Goal: Task Accomplishment & Management: Manage account settings

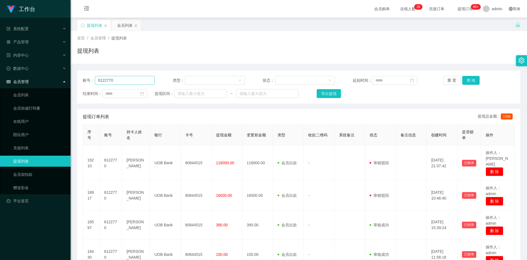
click at [124, 81] on input "6122770" at bounding box center [125, 80] width 60 height 9
type input "6122768"
click at [476, 80] on button "查 询" at bounding box center [471, 80] width 18 height 9
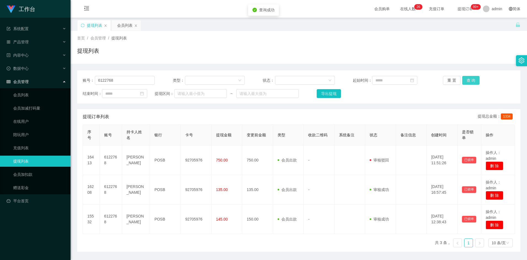
scroll to position [17, 0]
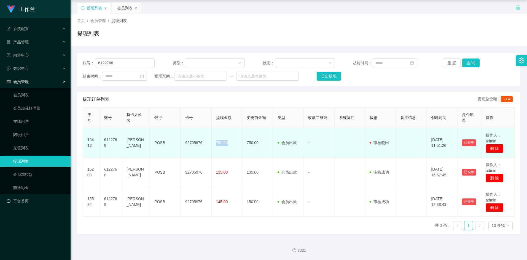
drag, startPoint x: 215, startPoint y: 141, endPoint x: 234, endPoint y: 140, distance: 19.0
click at [234, 140] on td "750.00" at bounding box center [227, 142] width 31 height 29
click at [211, 142] on td "92705976" at bounding box center [196, 142] width 31 height 29
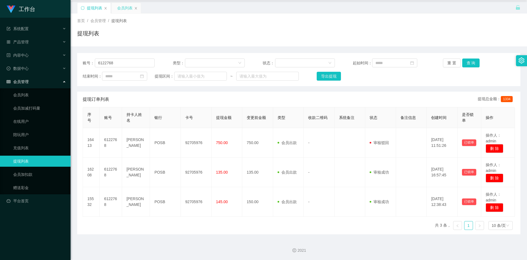
click at [126, 7] on div "会员列表" at bounding box center [124, 8] width 15 height 10
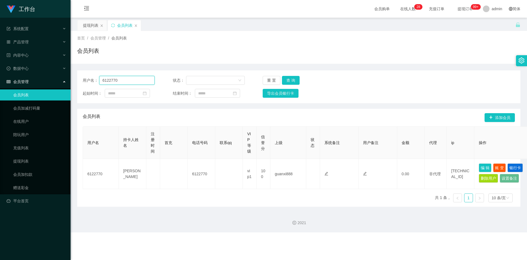
click at [125, 80] on input "6122770" at bounding box center [127, 80] width 56 height 9
type input "6122768"
click at [293, 79] on button "查 询" at bounding box center [291, 80] width 18 height 9
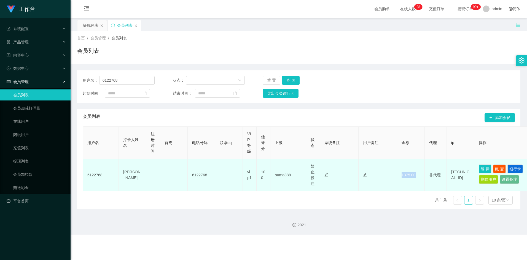
drag, startPoint x: 402, startPoint y: 174, endPoint x: 416, endPoint y: 175, distance: 13.5
click at [416, 175] on td "1375.00" at bounding box center [411, 175] width 28 height 32
drag, startPoint x: 416, startPoint y: 175, endPoint x: 405, endPoint y: 179, distance: 12.0
click at [405, 179] on td "1375.00" at bounding box center [411, 175] width 28 height 32
click at [407, 174] on td "1375.00" at bounding box center [411, 175] width 28 height 32
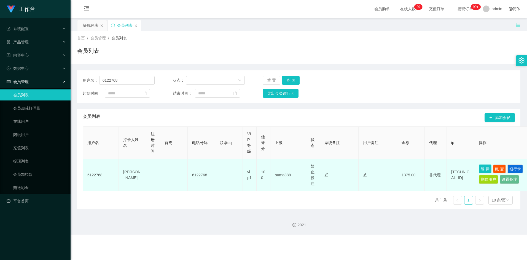
click at [485, 167] on button "编 辑" at bounding box center [485, 168] width 13 height 9
type input "6122768"
type input "[PERSON_NAME]"
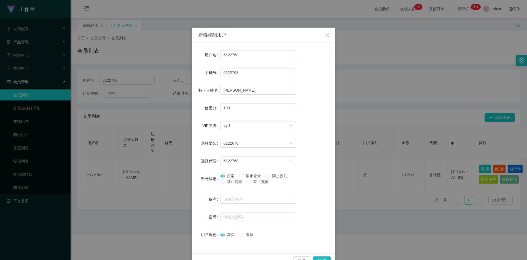
click at [391, 147] on div "新增/编辑用户 用户名 6122768 手机号 6122768 持卡人姓名 [PERSON_NAME] Mee 信誉分 100 VIP等级 选择VIP等级 v…" at bounding box center [263, 130] width 527 height 260
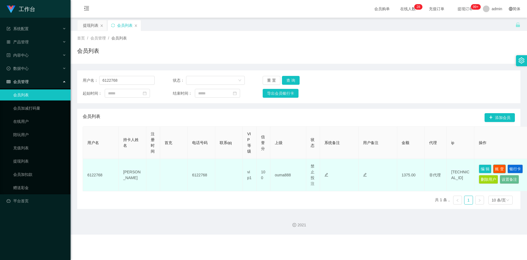
click at [495, 166] on button "账 变" at bounding box center [499, 168] width 13 height 9
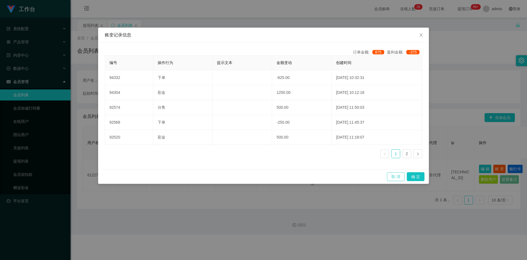
click at [401, 176] on button "取 消" at bounding box center [396, 176] width 18 height 9
